Goal: Transaction & Acquisition: Purchase product/service

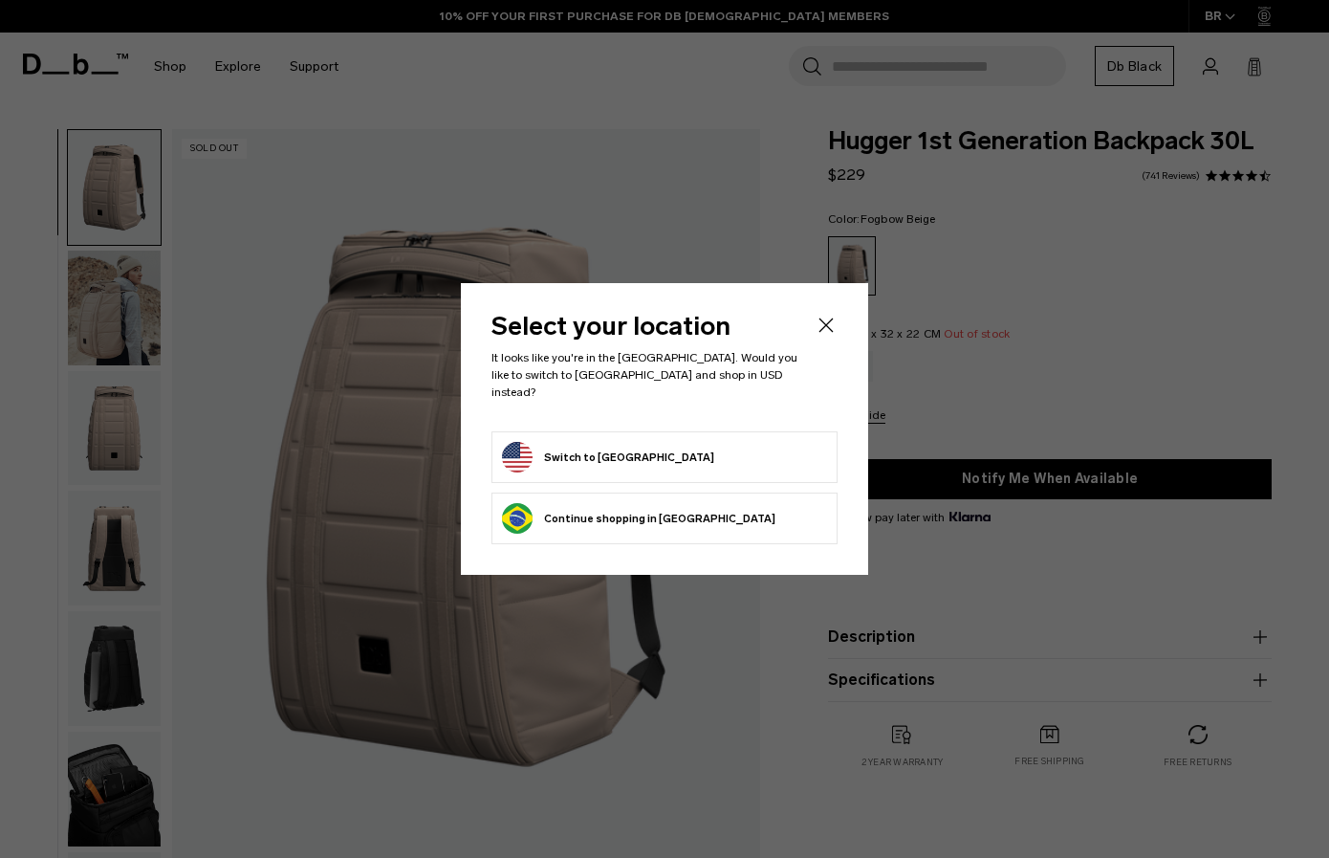
click at [822, 335] on icon "Close" at bounding box center [826, 325] width 23 height 23
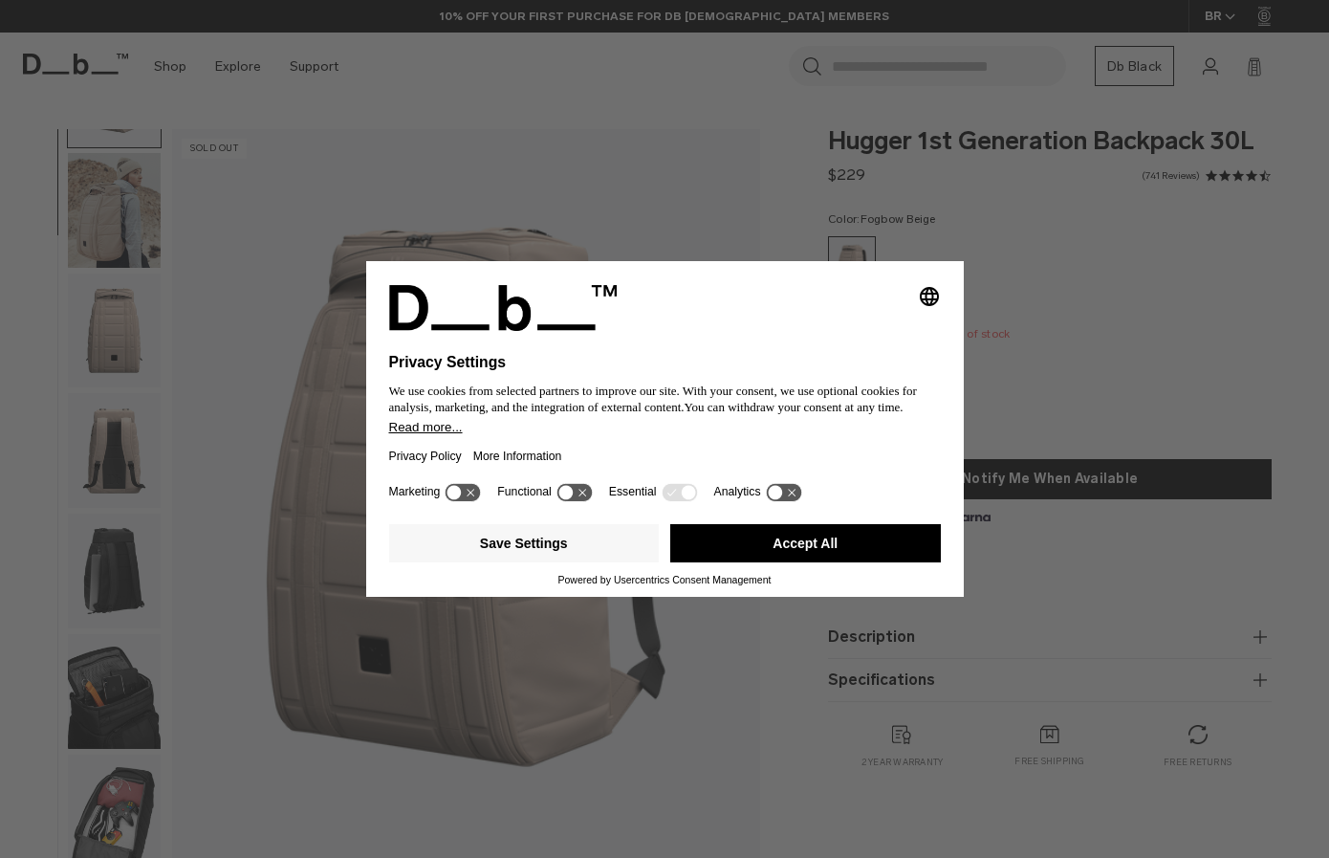
scroll to position [87, 0]
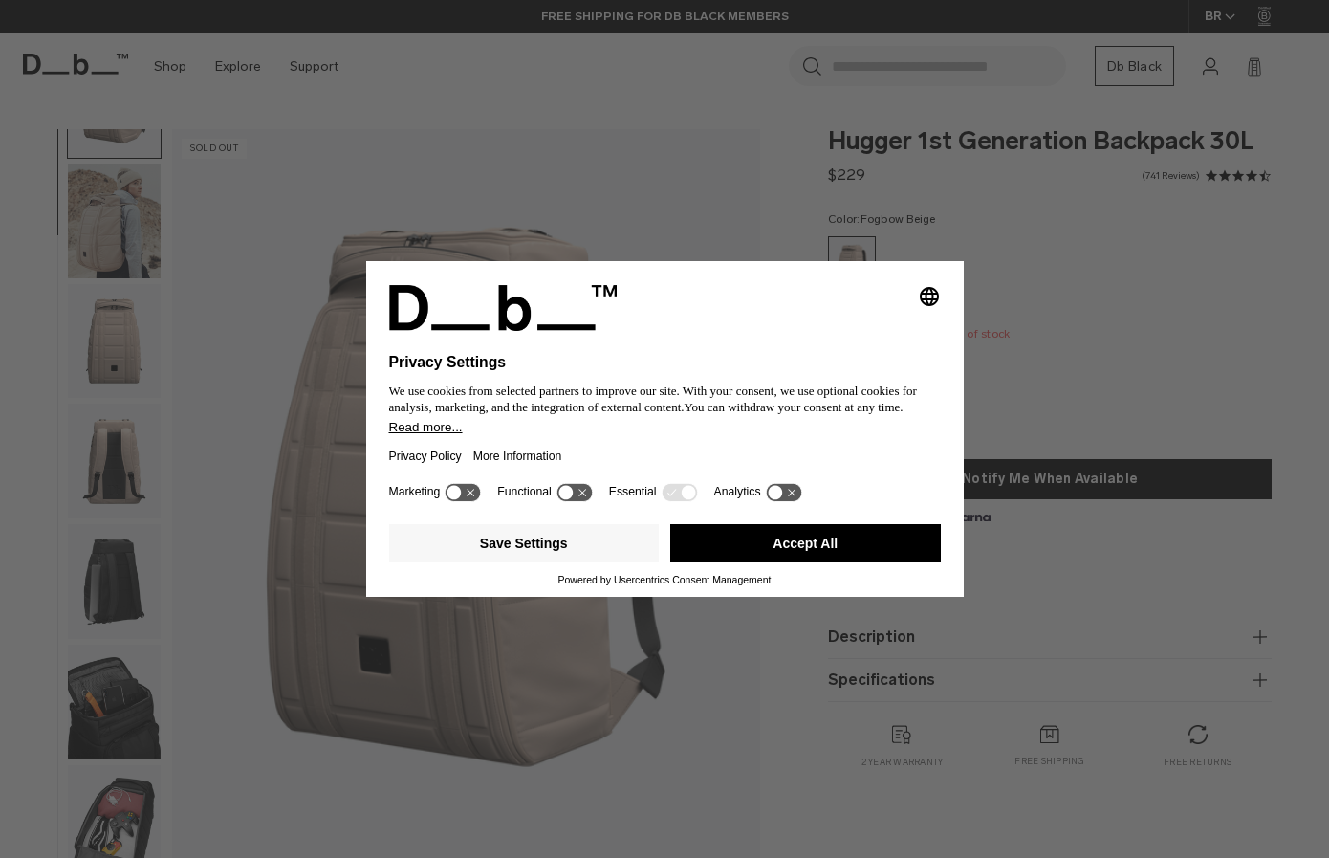
click at [763, 561] on button "Accept All" at bounding box center [805, 543] width 271 height 38
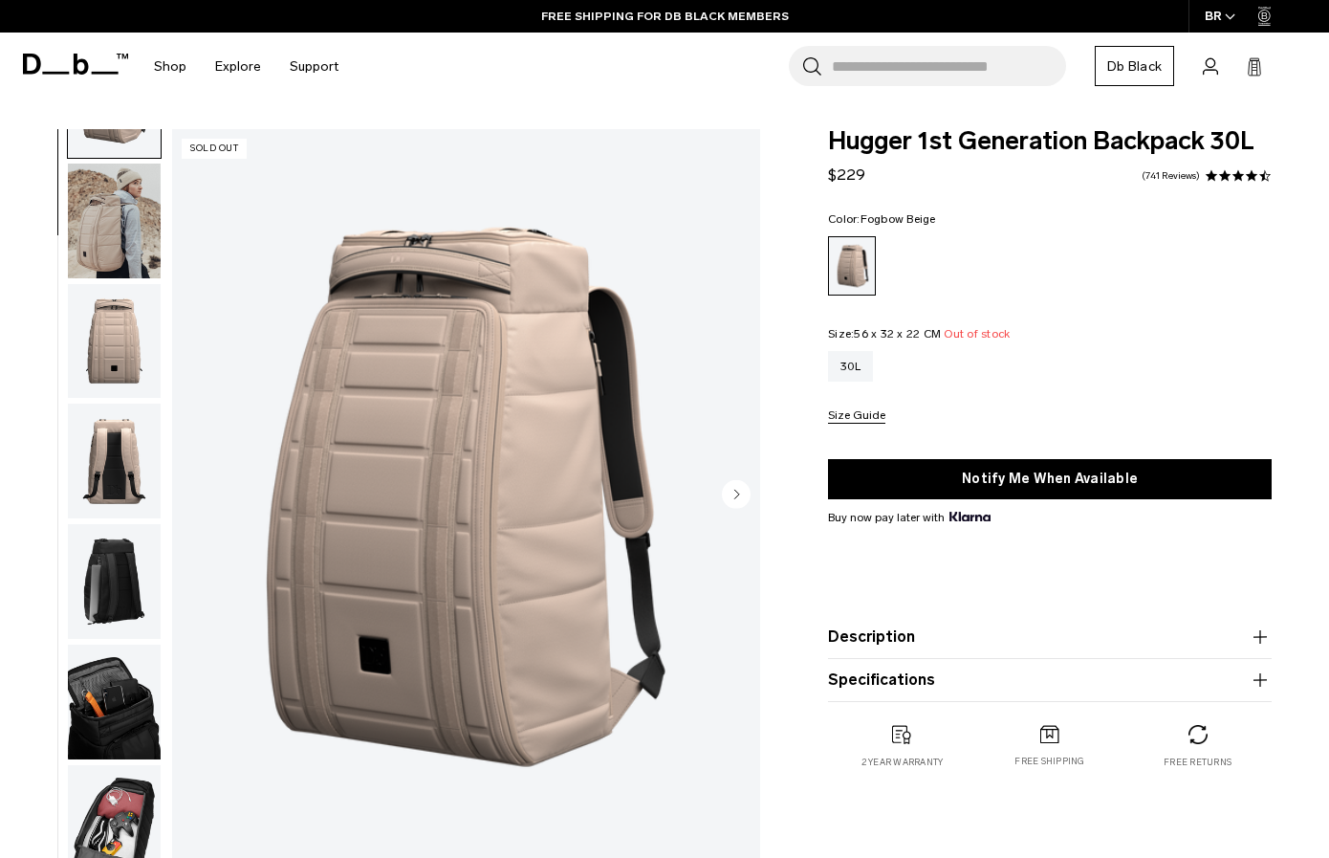
click at [119, 197] on img "button" at bounding box center [114, 221] width 93 height 115
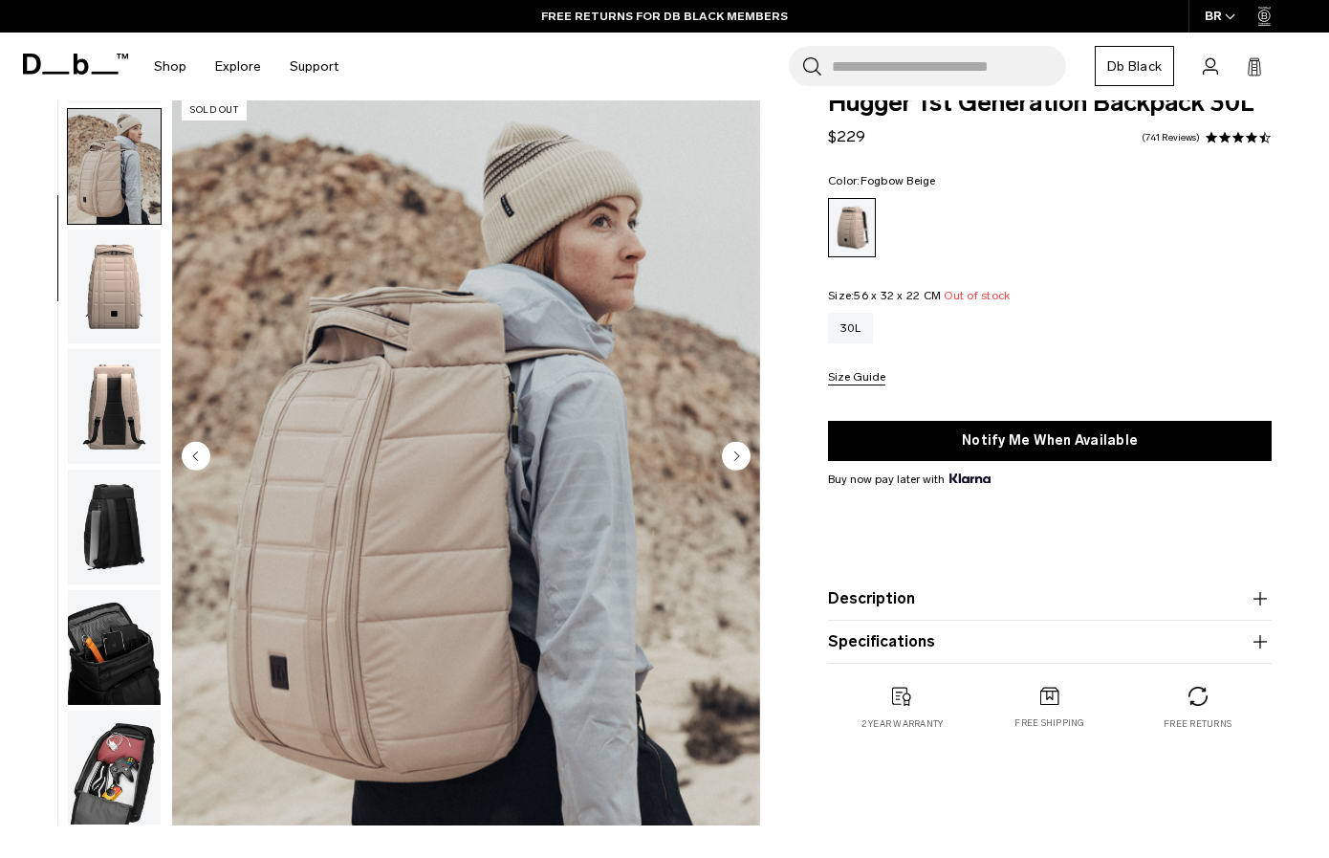
scroll to position [40, 0]
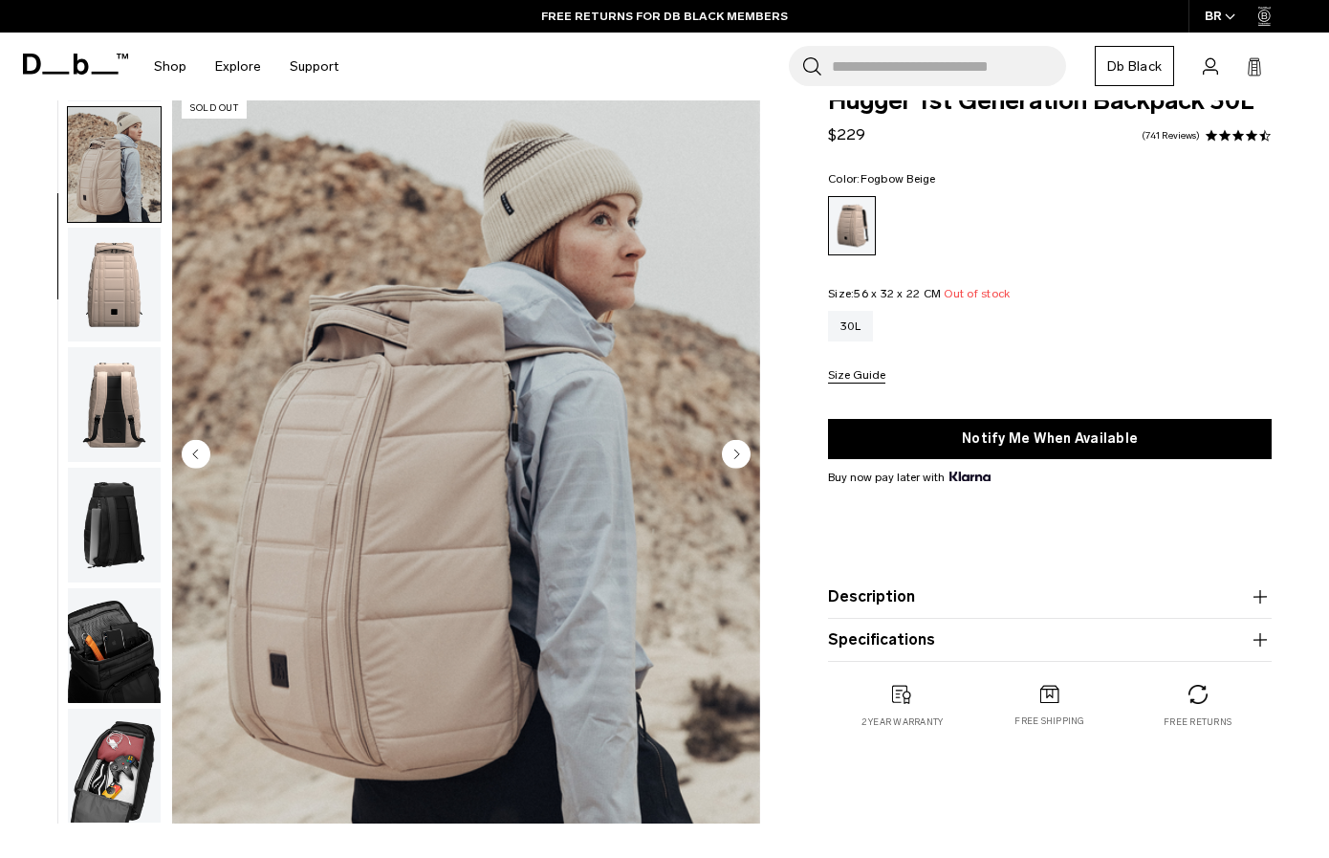
click at [121, 262] on img "button" at bounding box center [114, 285] width 93 height 115
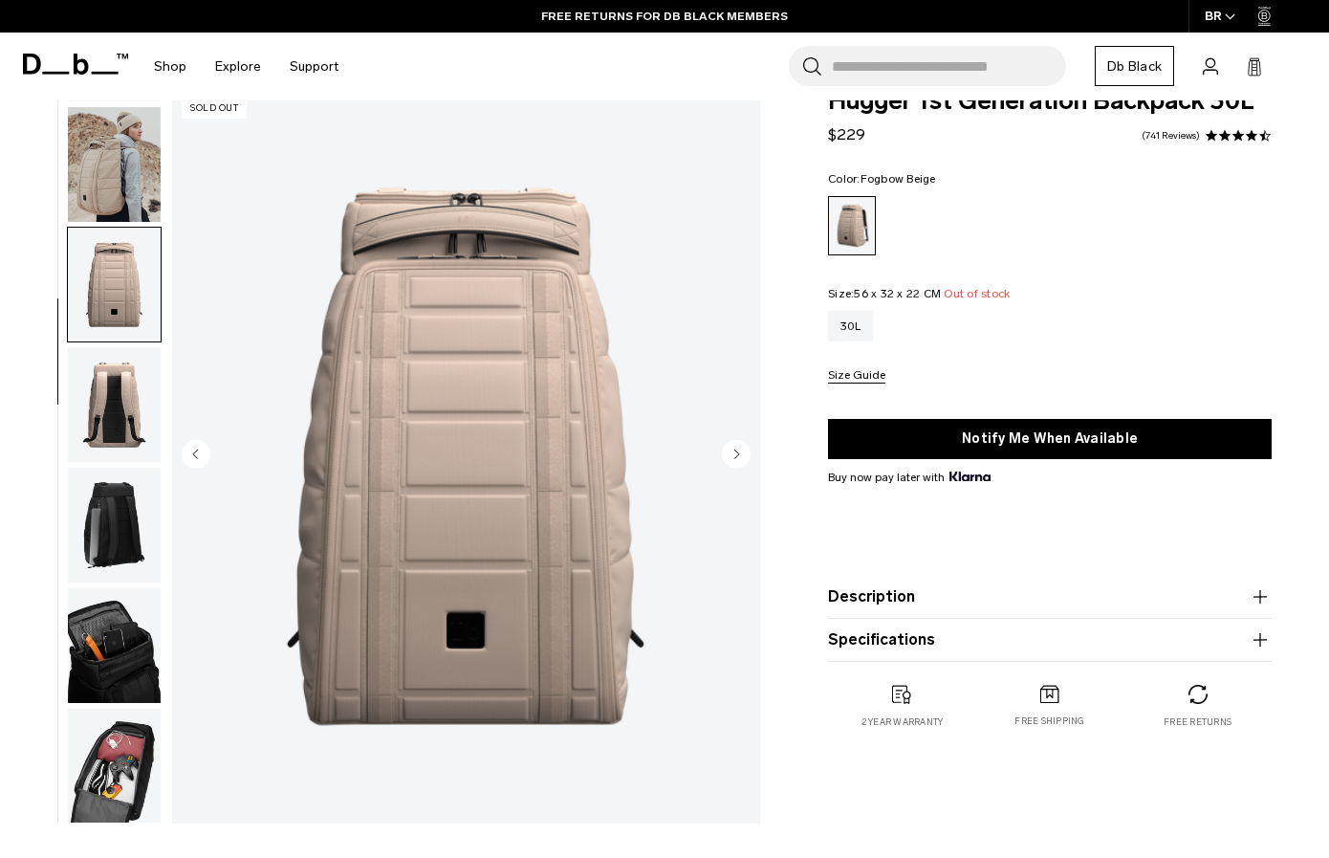
click at [561, 469] on img "3 / 7" at bounding box center [466, 456] width 588 height 734
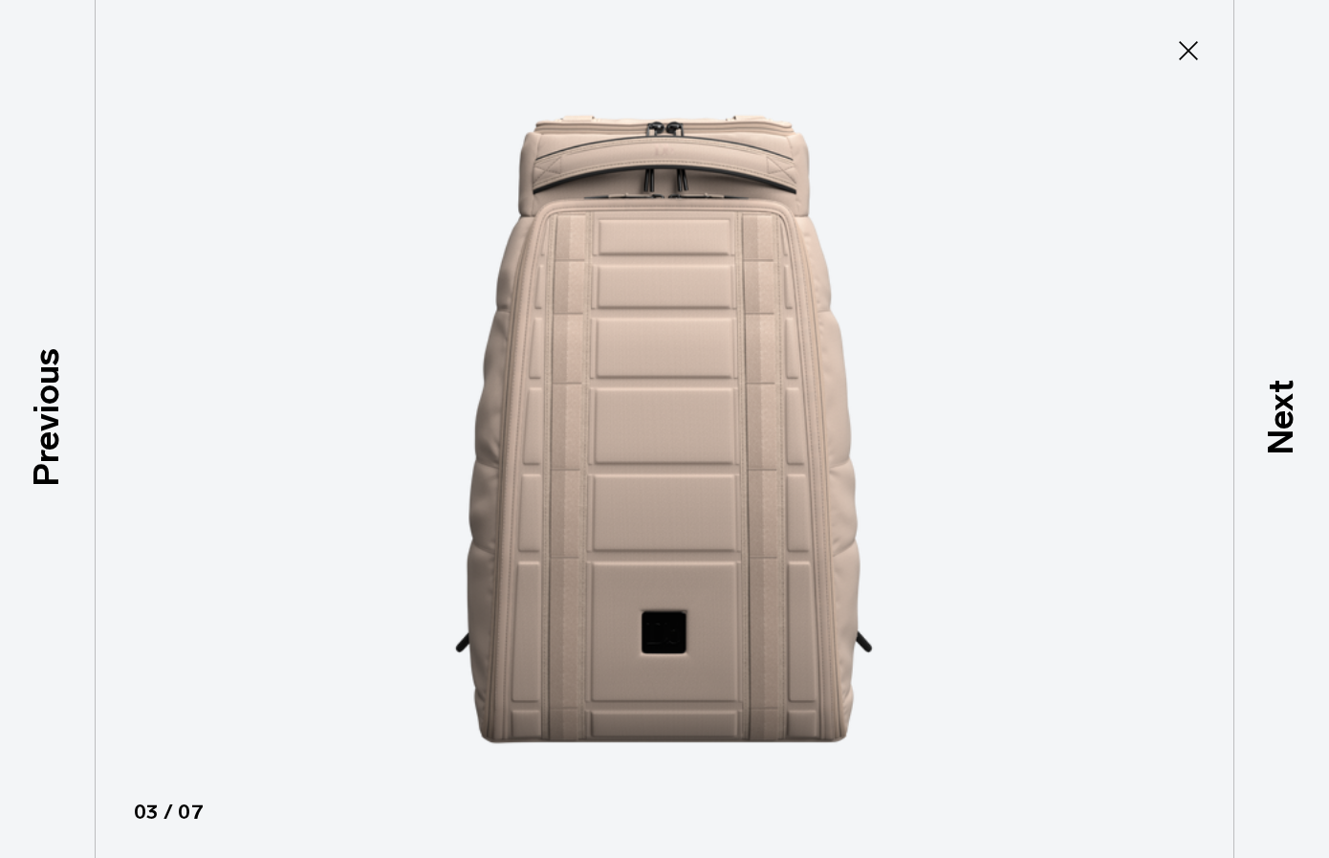
click at [1190, 54] on icon at bounding box center [1188, 50] width 31 height 31
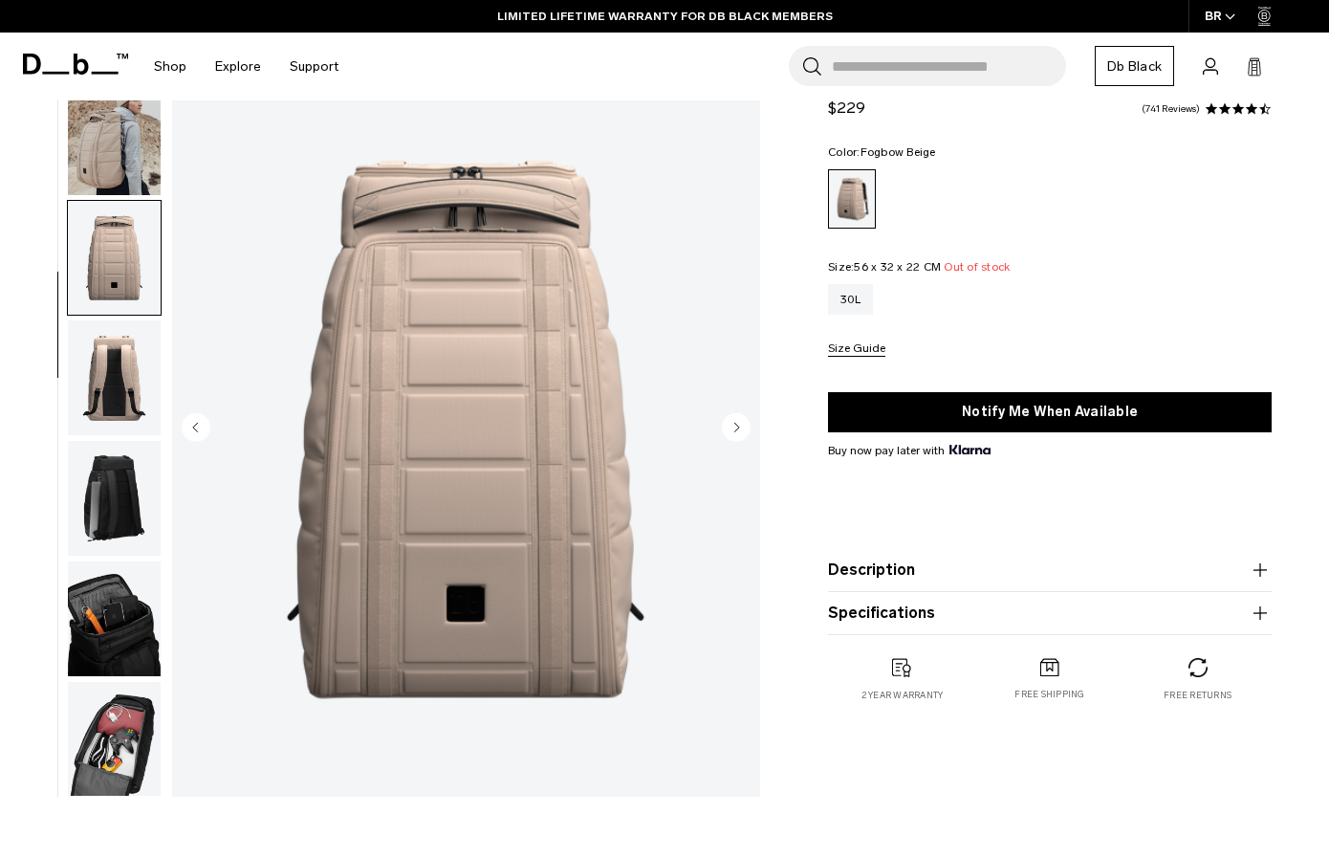
scroll to position [0, 0]
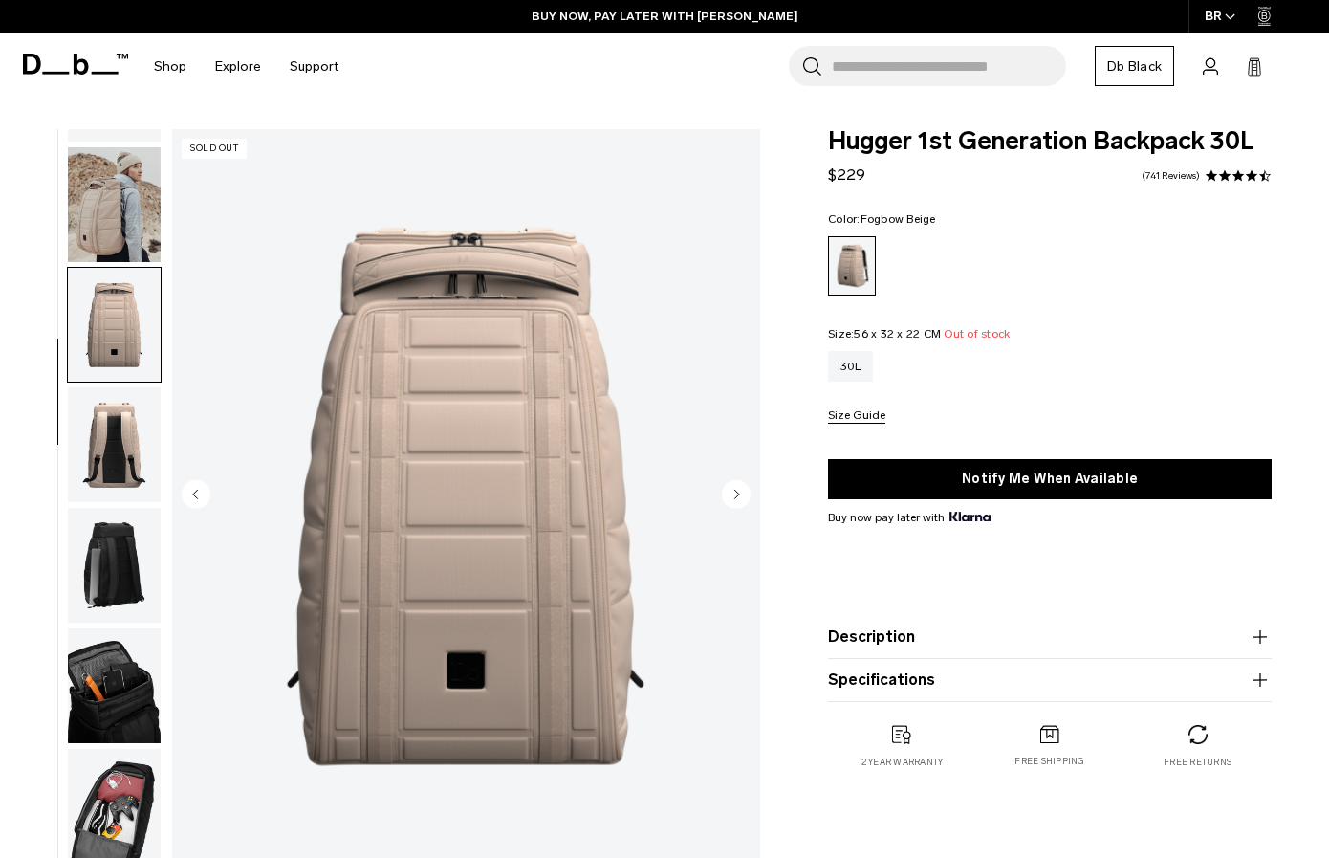
click at [137, 715] on img "button" at bounding box center [114, 685] width 93 height 115
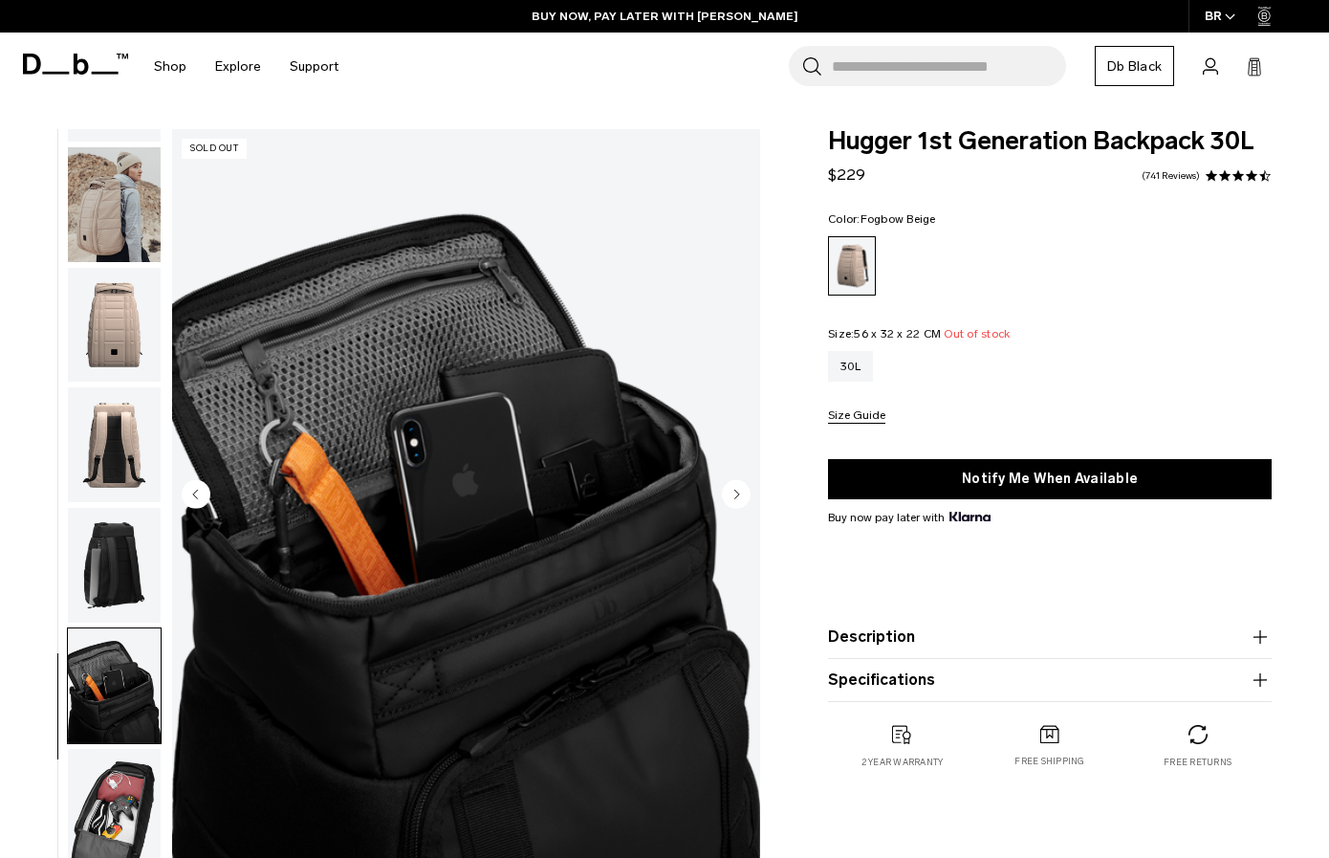
click at [142, 761] on img "button" at bounding box center [114, 806] width 93 height 115
